Goal: Transaction & Acquisition: Download file/media

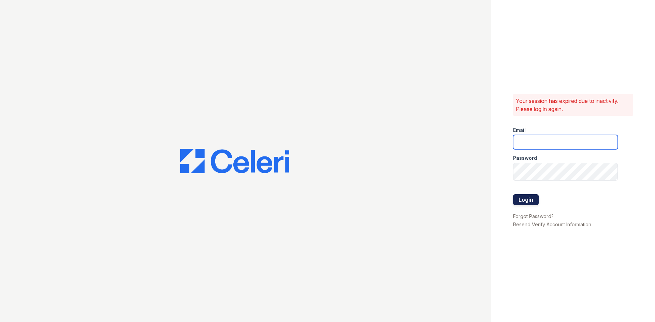
type input "springparc.am@cafmanagement.com"
click at [534, 204] on button "Login" at bounding box center [526, 199] width 26 height 11
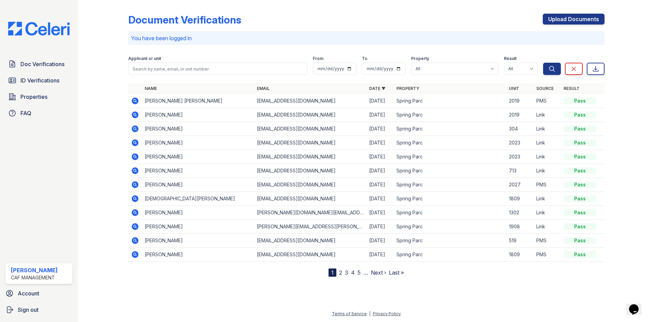
click at [139, 133] on icon at bounding box center [135, 129] width 8 height 8
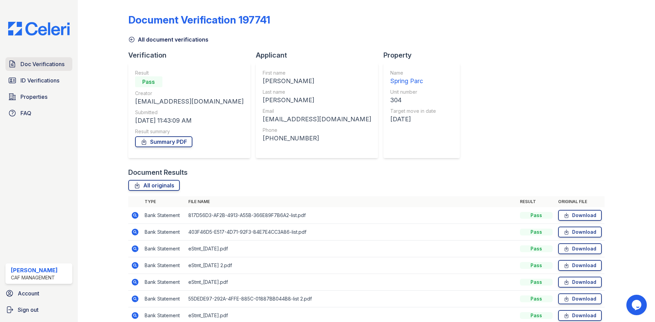
click at [59, 68] on span "Doc Verifications" at bounding box center [42, 64] width 44 height 8
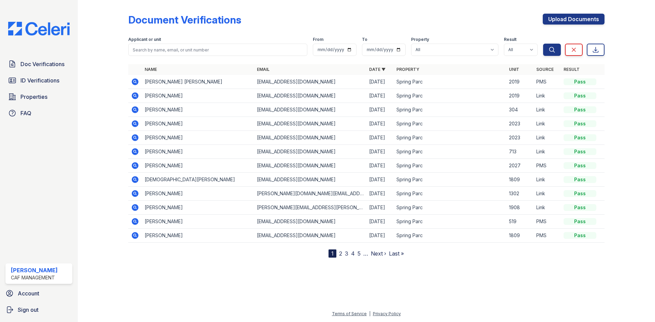
click at [135, 82] on icon at bounding box center [135, 82] width 2 height 2
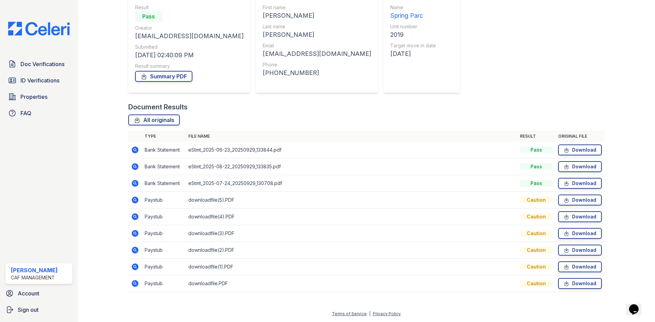
scroll to position [162, 0]
click at [572, 195] on link "Download" at bounding box center [580, 200] width 44 height 11
click at [567, 278] on link "Download" at bounding box center [580, 283] width 44 height 11
click at [573, 178] on link "Download" at bounding box center [580, 183] width 44 height 11
click at [567, 245] on link "Download" at bounding box center [580, 250] width 44 height 11
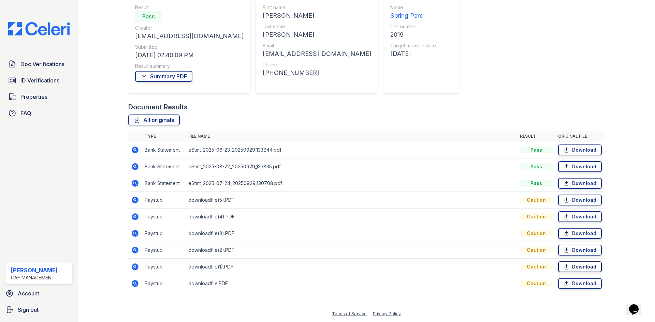
click at [571, 262] on link "Download" at bounding box center [580, 267] width 44 height 11
click at [35, 68] on span "Doc Verifications" at bounding box center [42, 64] width 44 height 8
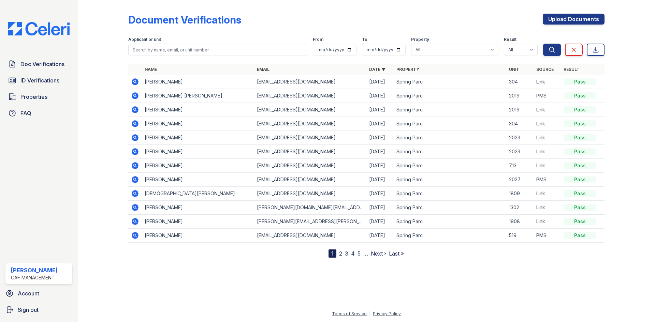
click at [139, 86] on icon at bounding box center [135, 82] width 8 height 8
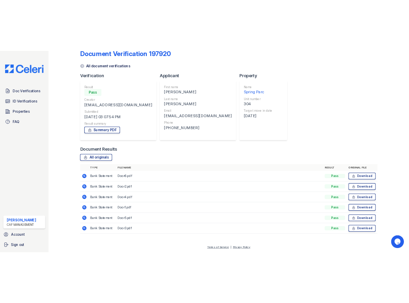
scroll to position [99, 0]
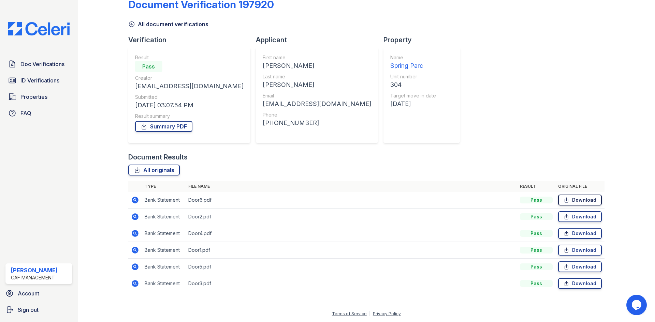
click at [585, 195] on link "Download" at bounding box center [580, 200] width 44 height 11
click at [570, 209] on td "Download" at bounding box center [579, 217] width 49 height 17
click at [570, 212] on link "Download" at bounding box center [580, 217] width 44 height 11
click at [568, 228] on link "Download" at bounding box center [580, 233] width 44 height 11
drag, startPoint x: 568, startPoint y: 230, endPoint x: 568, endPoint y: 239, distance: 9.2
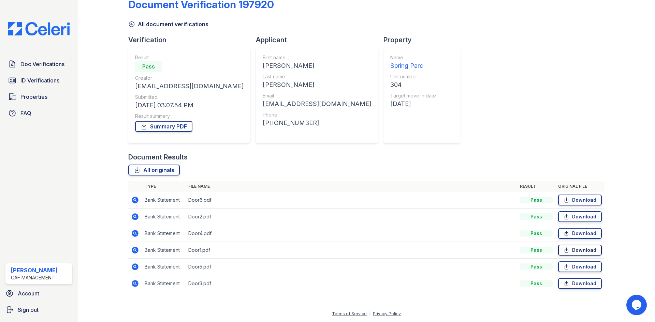
click at [568, 245] on link "Download" at bounding box center [580, 250] width 44 height 11
click at [567, 262] on link "Download" at bounding box center [580, 267] width 44 height 11
click at [568, 278] on link "Download" at bounding box center [580, 283] width 44 height 11
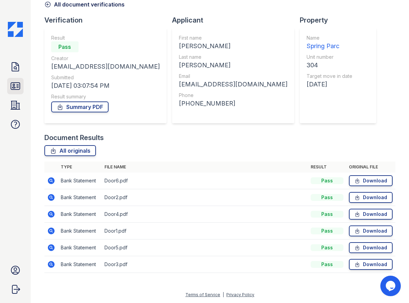
click at [17, 91] on icon at bounding box center [15, 86] width 11 height 11
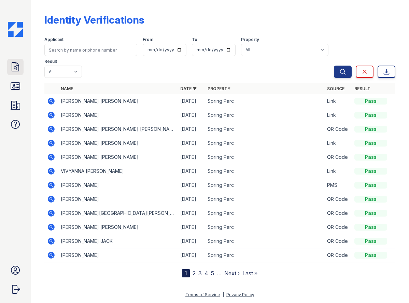
click at [18, 71] on icon at bounding box center [15, 66] width 7 height 9
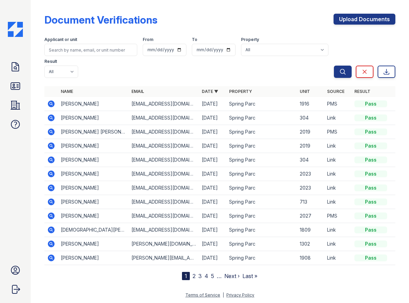
click at [55, 107] on icon at bounding box center [51, 103] width 7 height 7
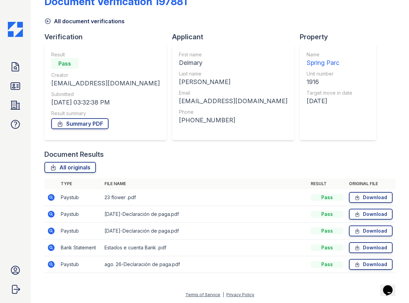
scroll to position [214, 0]
click at [362, 192] on link "Download" at bounding box center [371, 197] width 44 height 11
click at [360, 208] on link "Download" at bounding box center [371, 213] width 44 height 11
click at [363, 242] on link "Download" at bounding box center [371, 247] width 44 height 11
click at [361, 208] on link "Download" at bounding box center [371, 213] width 44 height 11
